Goal: Subscribe to service/newsletter

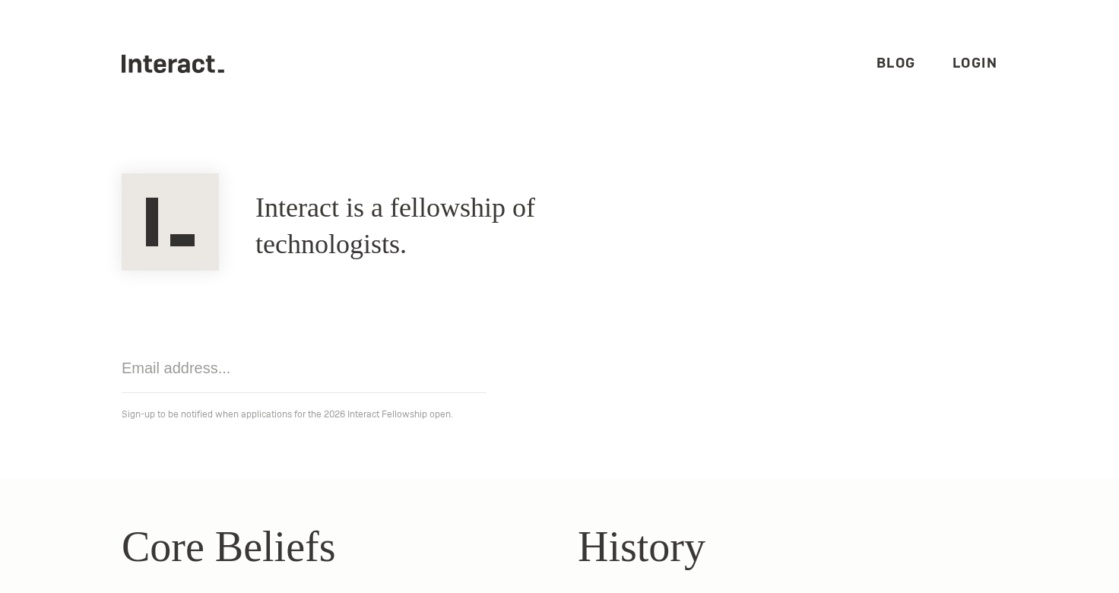
click at [906, 65] on link "Blog" at bounding box center [896, 62] width 40 height 17
click at [988, 54] on link "Login" at bounding box center [975, 62] width 46 height 17
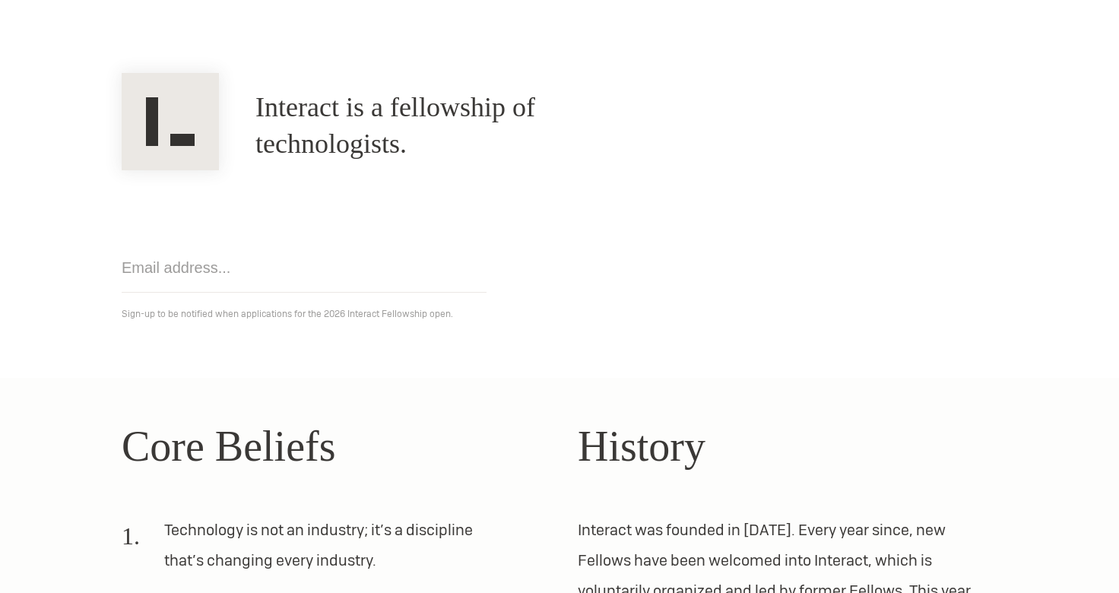
scroll to position [214, 0]
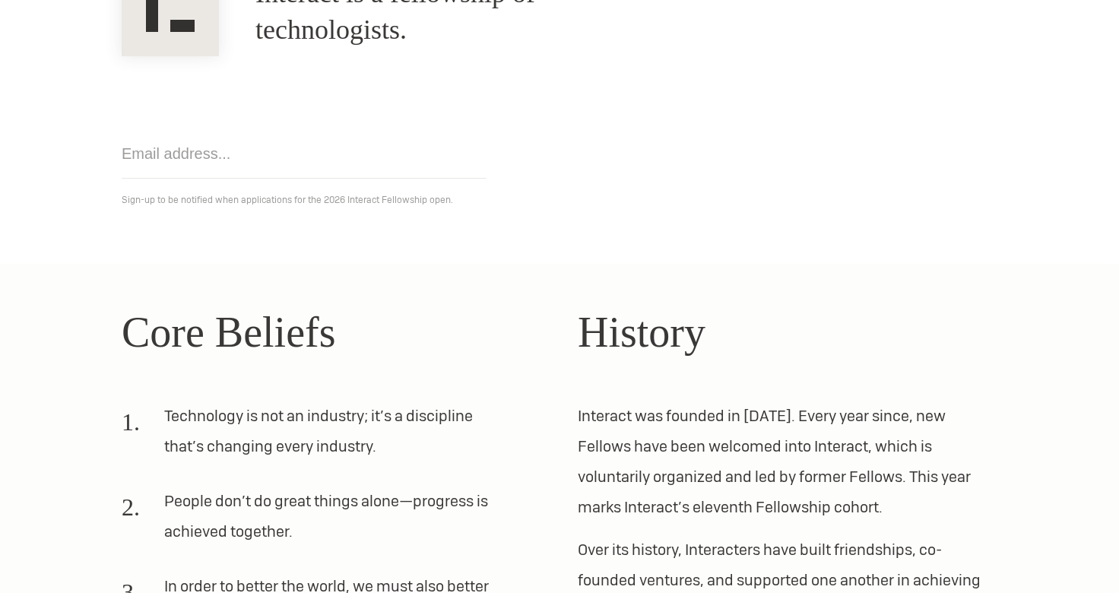
click at [319, 155] on input "email" at bounding box center [304, 153] width 365 height 49
type input "nancyzuo01@gmail.com"
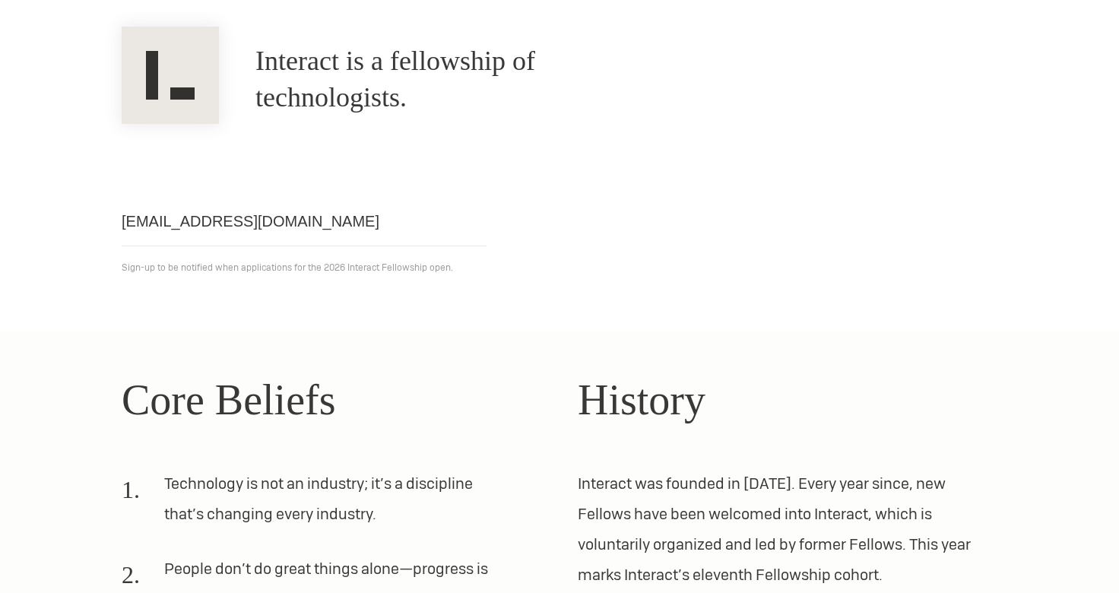
scroll to position [118, 0]
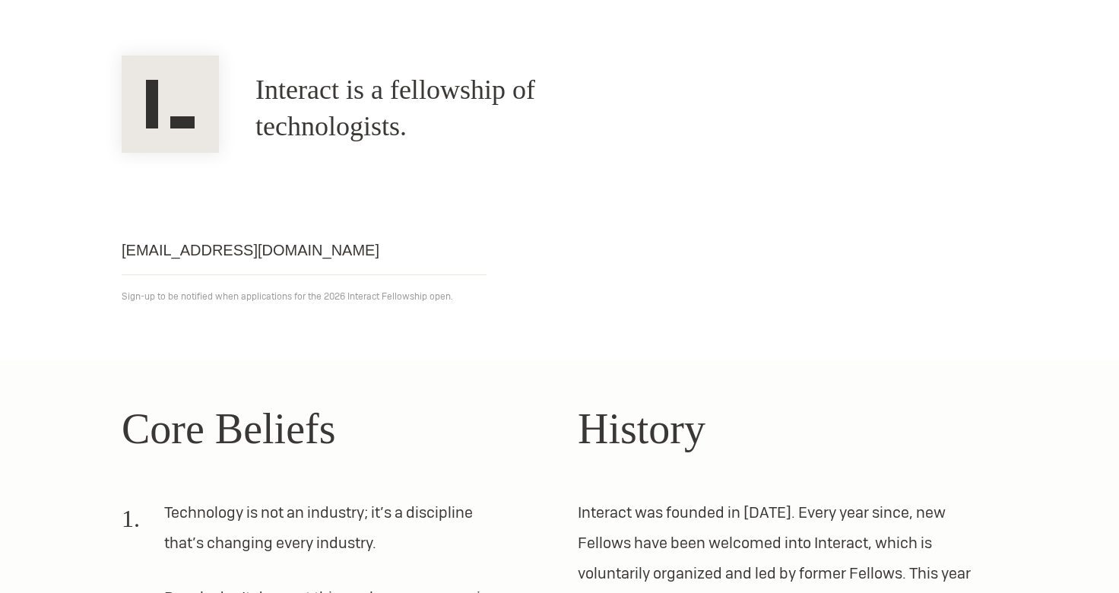
click input "Get notified" at bounding box center [0, 0] width 0 height 0
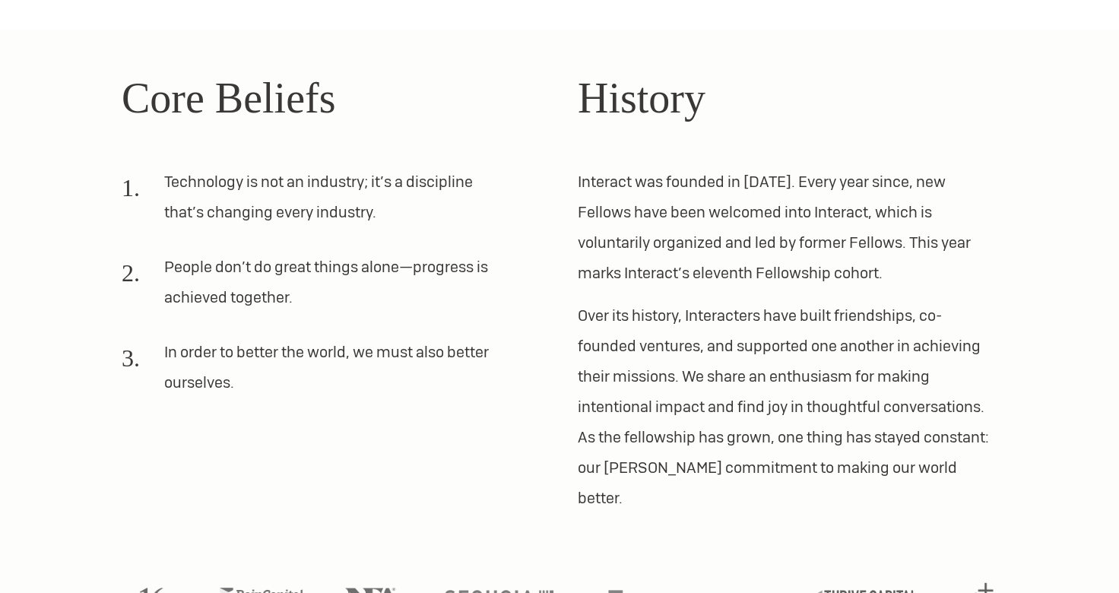
scroll to position [488, 0]
